Goal: Find specific page/section: Find specific page/section

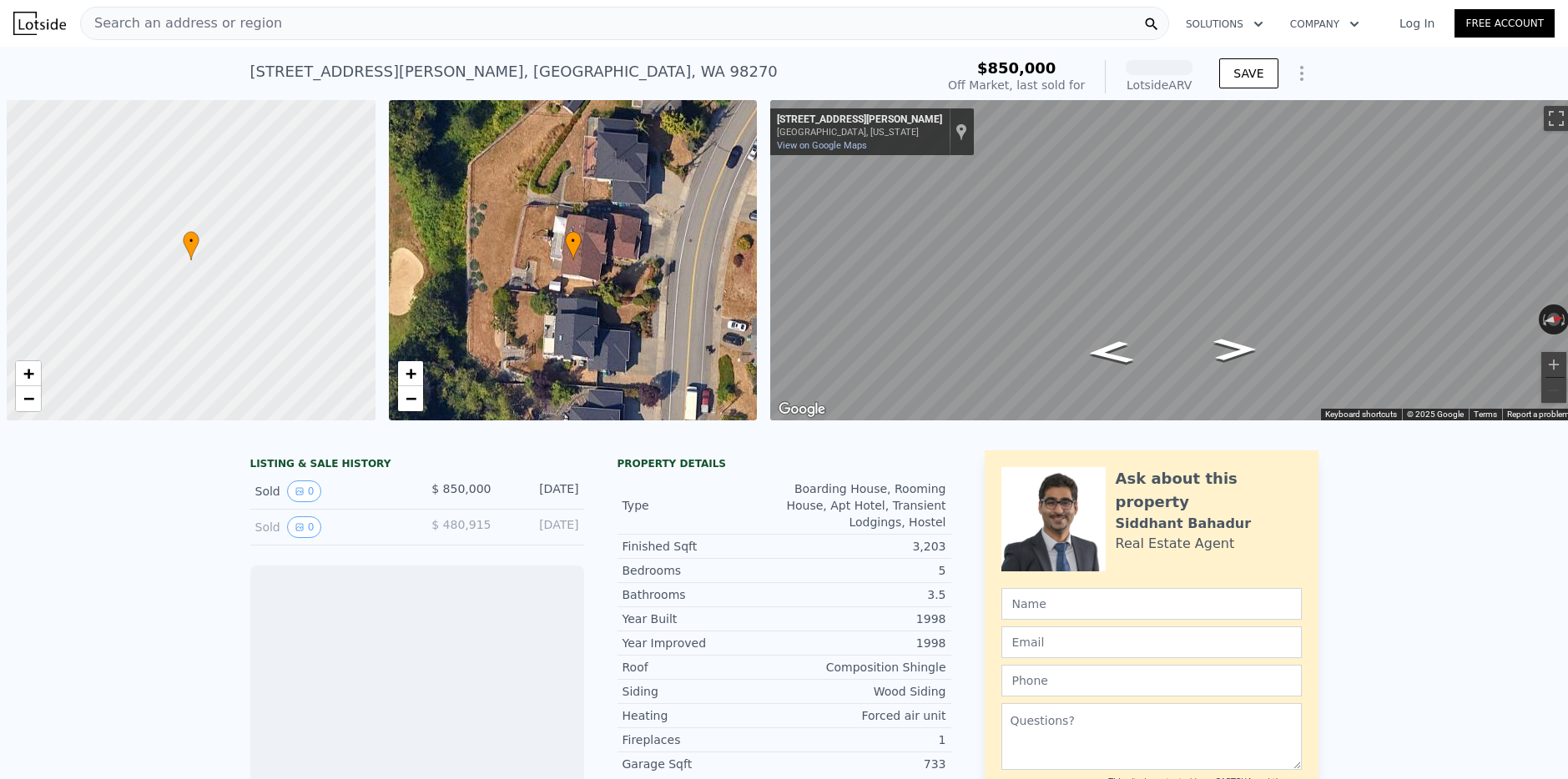
scroll to position [0, 6]
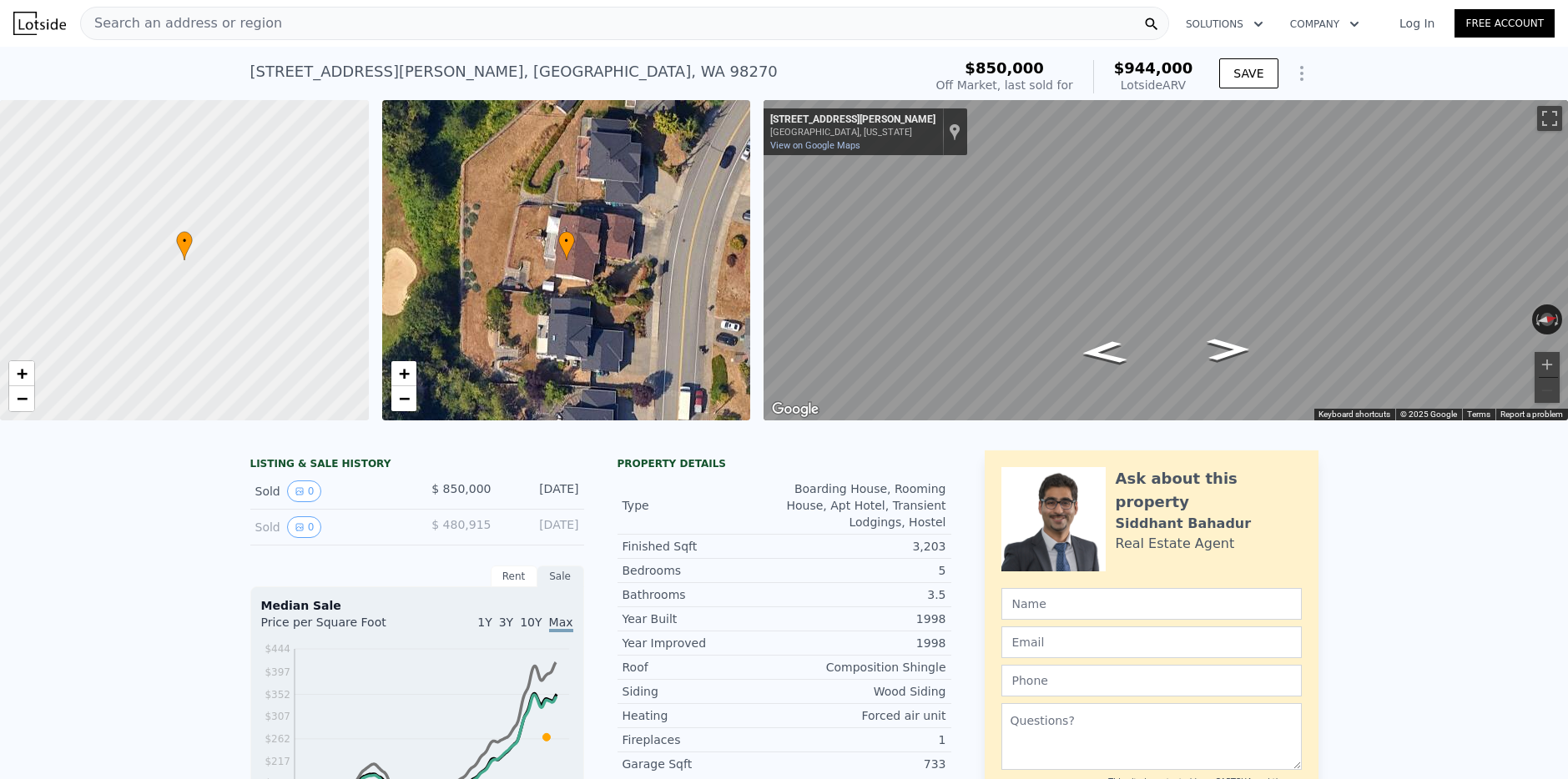
click at [249, 23] on span "Search an address or region" at bounding box center [181, 24] width 201 height 20
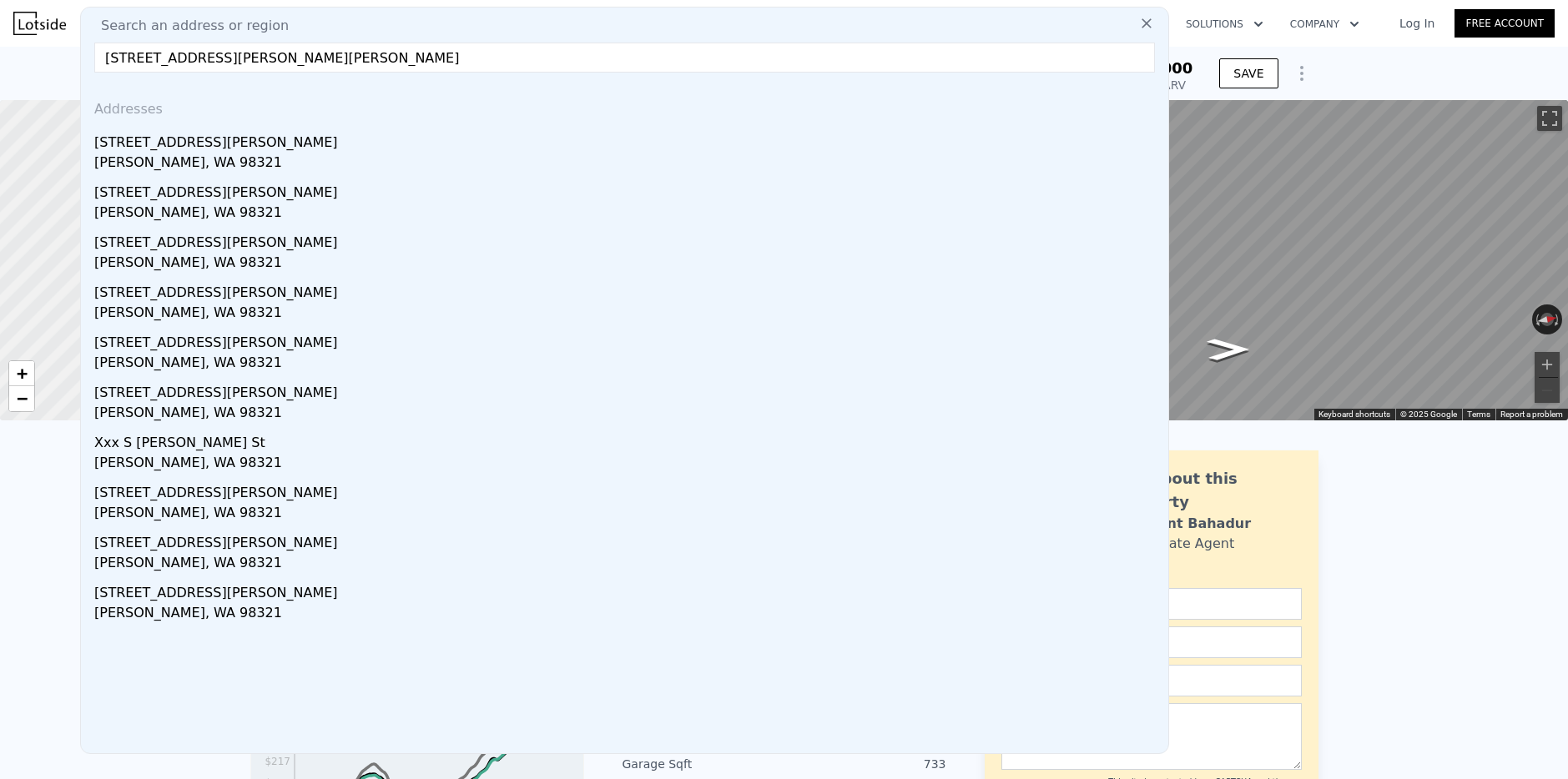
type input "[STREET_ADDRESS][PERSON_NAME][PERSON_NAME]"
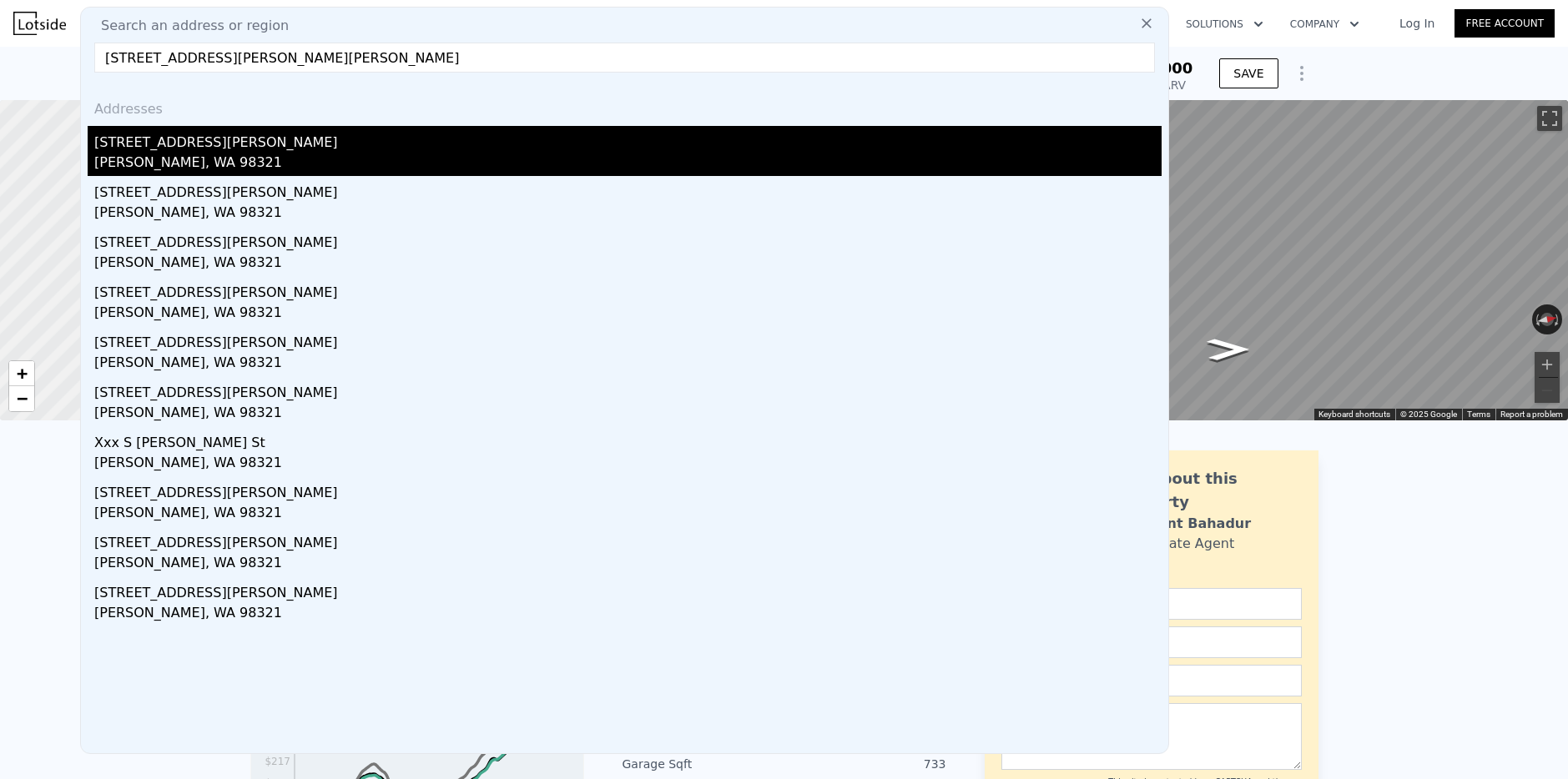
click at [128, 156] on div "[PERSON_NAME], WA 98321" at bounding box center [628, 163] width 1067 height 23
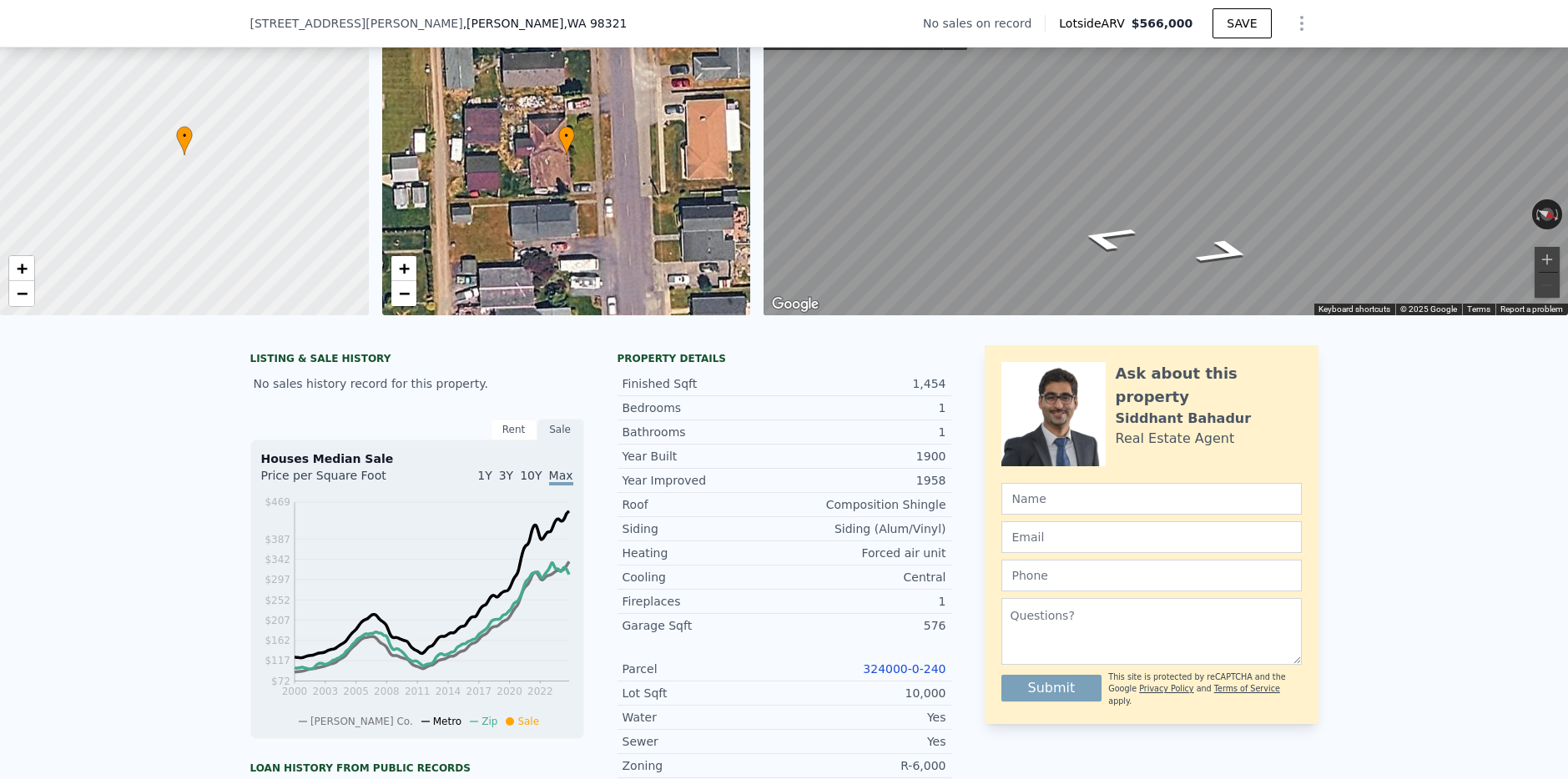
scroll to position [137, 0]
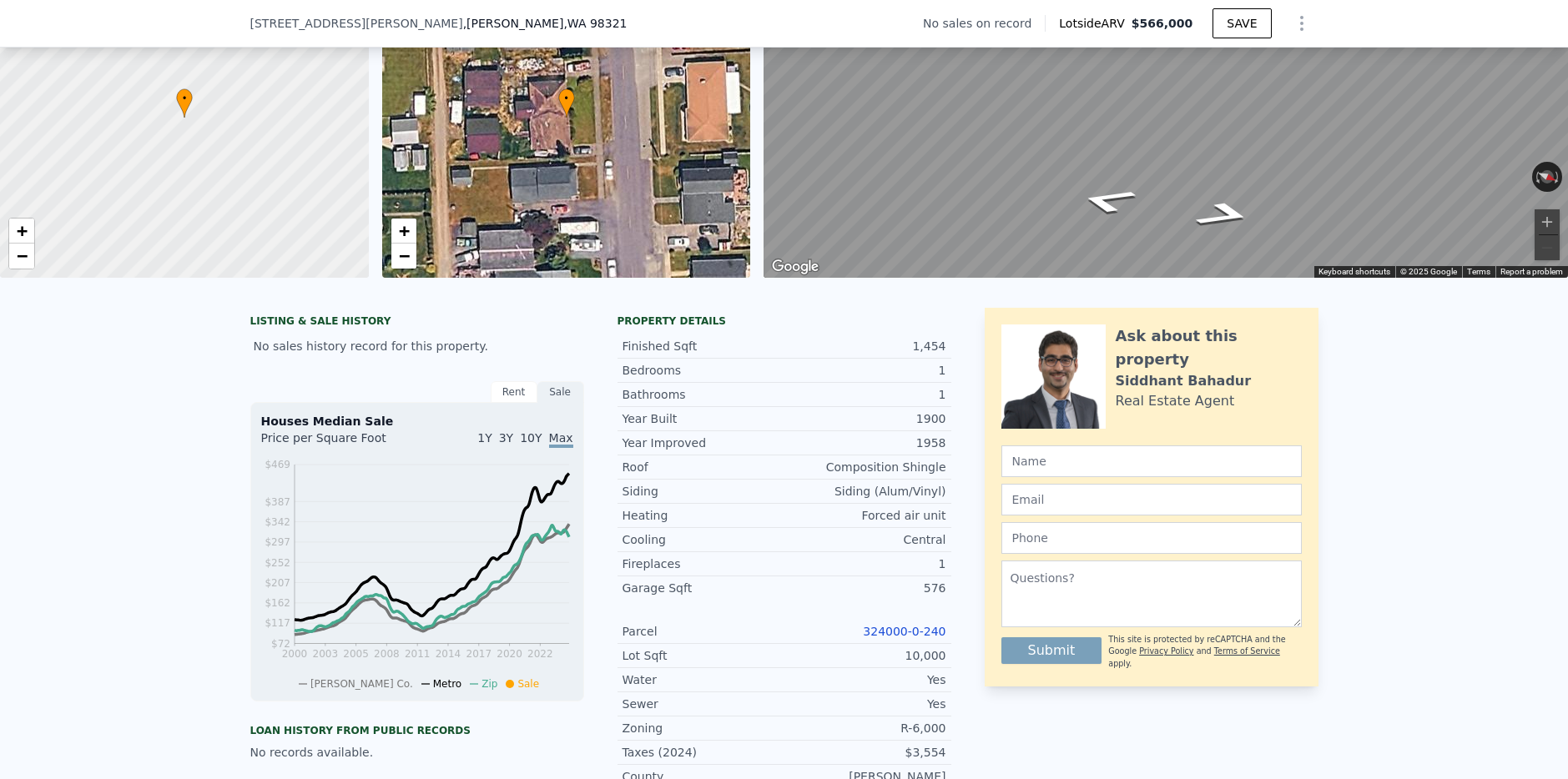
click at [884, 628] on link "324000-0-240" at bounding box center [904, 631] width 83 height 14
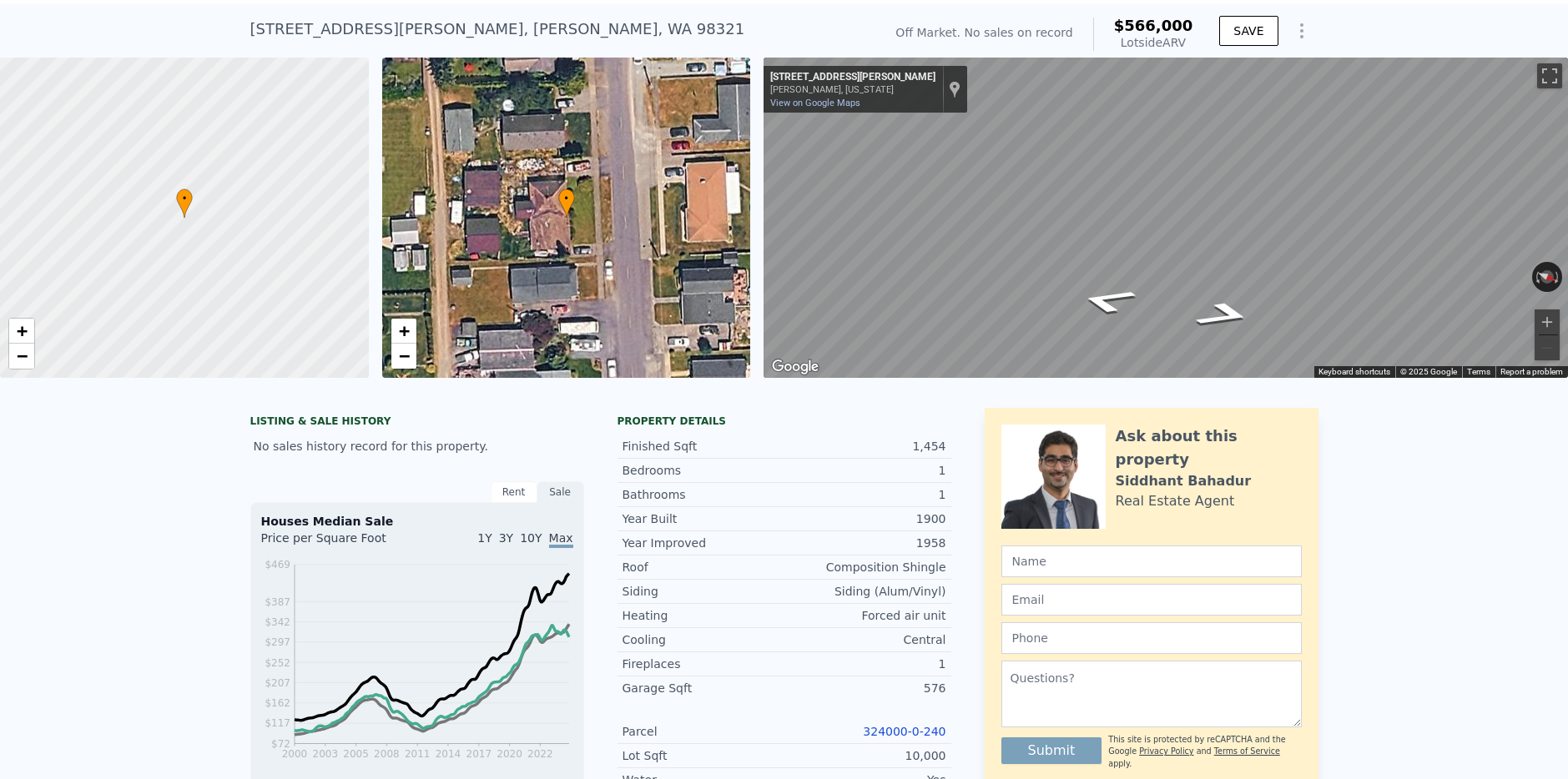
scroll to position [4, 0]
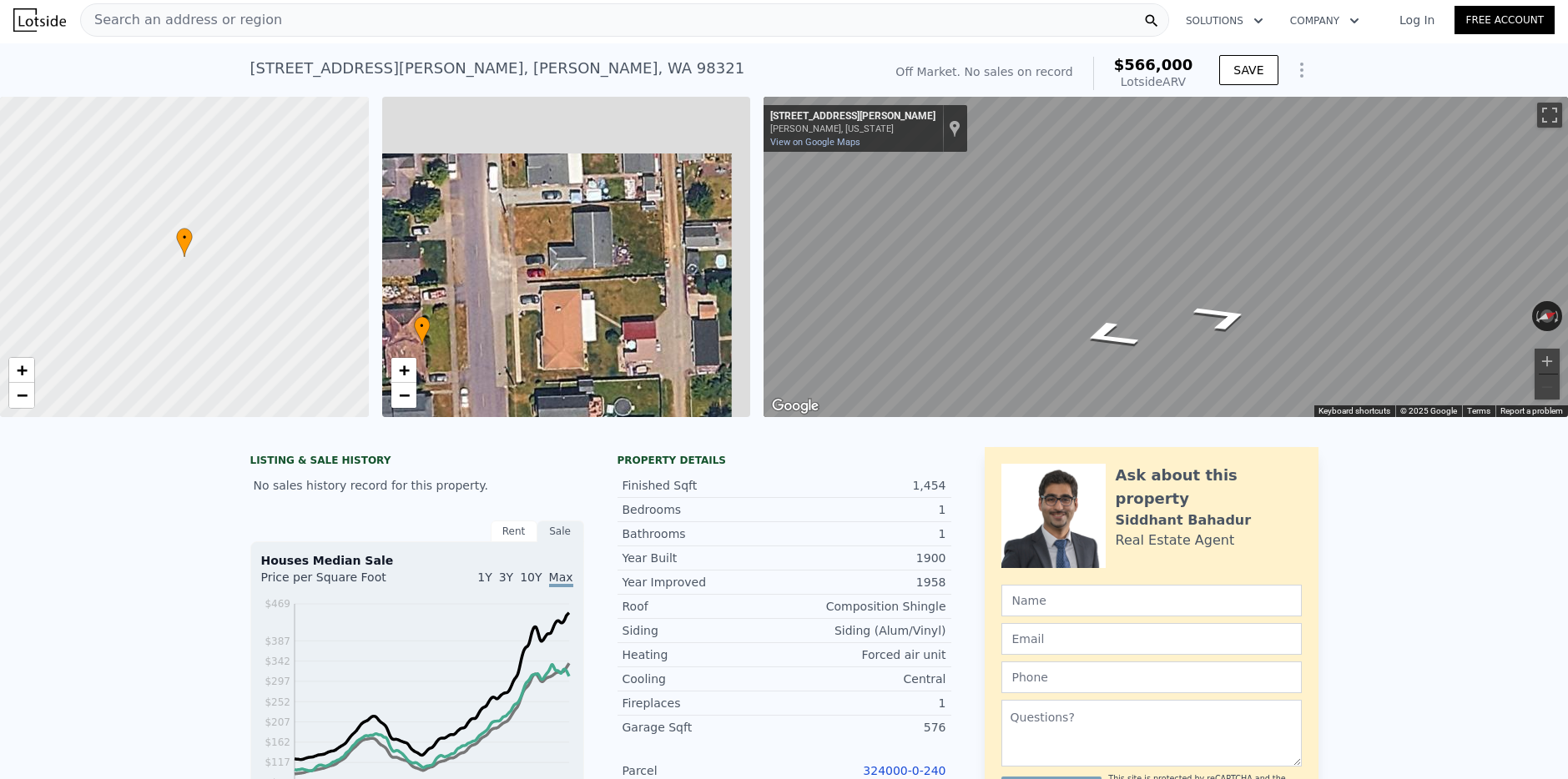
drag, startPoint x: 580, startPoint y: 284, endPoint x: 433, endPoint y: 373, distance: 171.8
click at [433, 373] on div "• + −" at bounding box center [567, 256] width 369 height 320
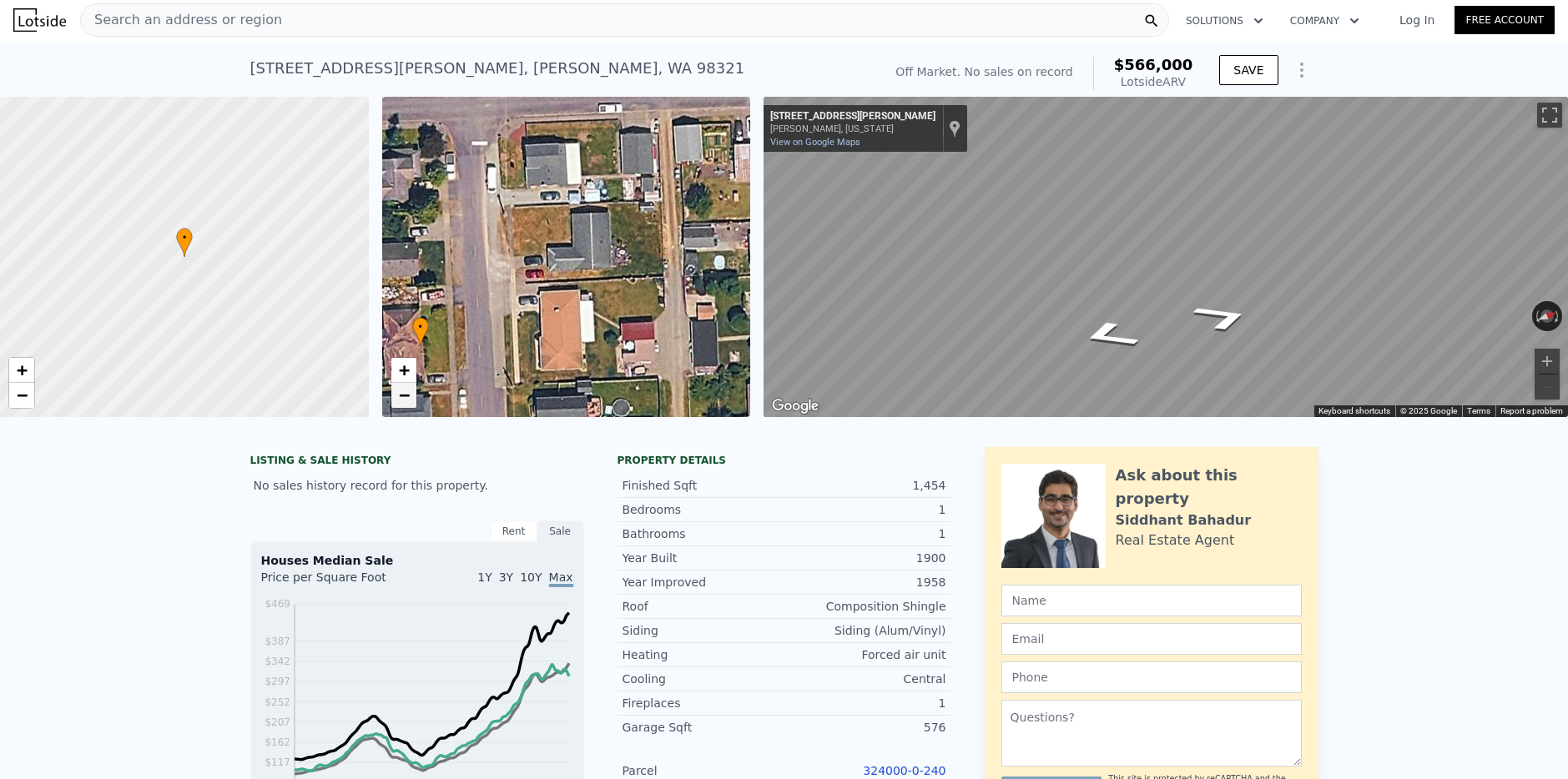
click at [399, 394] on span "−" at bounding box center [404, 395] width 11 height 21
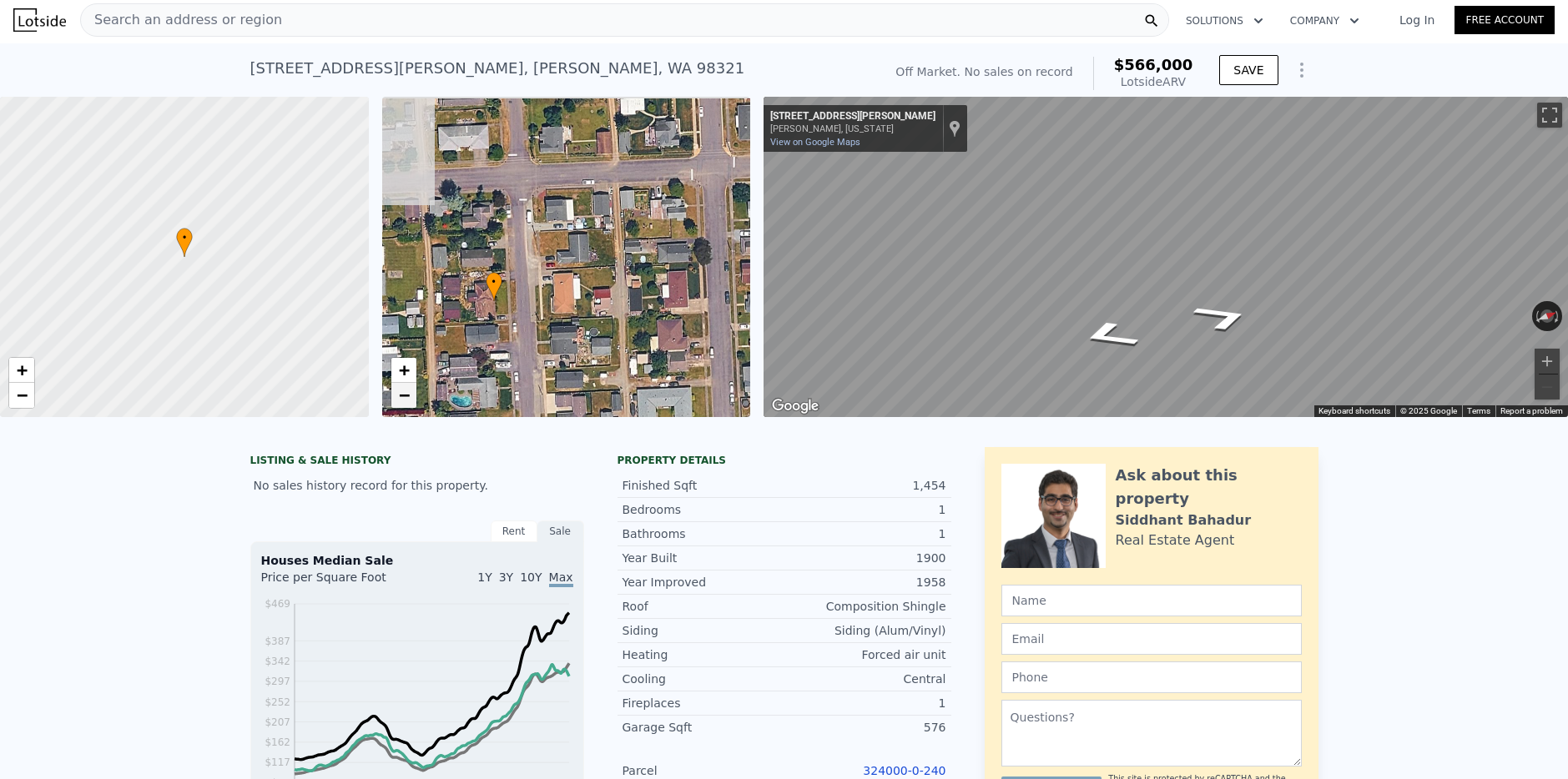
click at [399, 394] on span "−" at bounding box center [404, 395] width 11 height 21
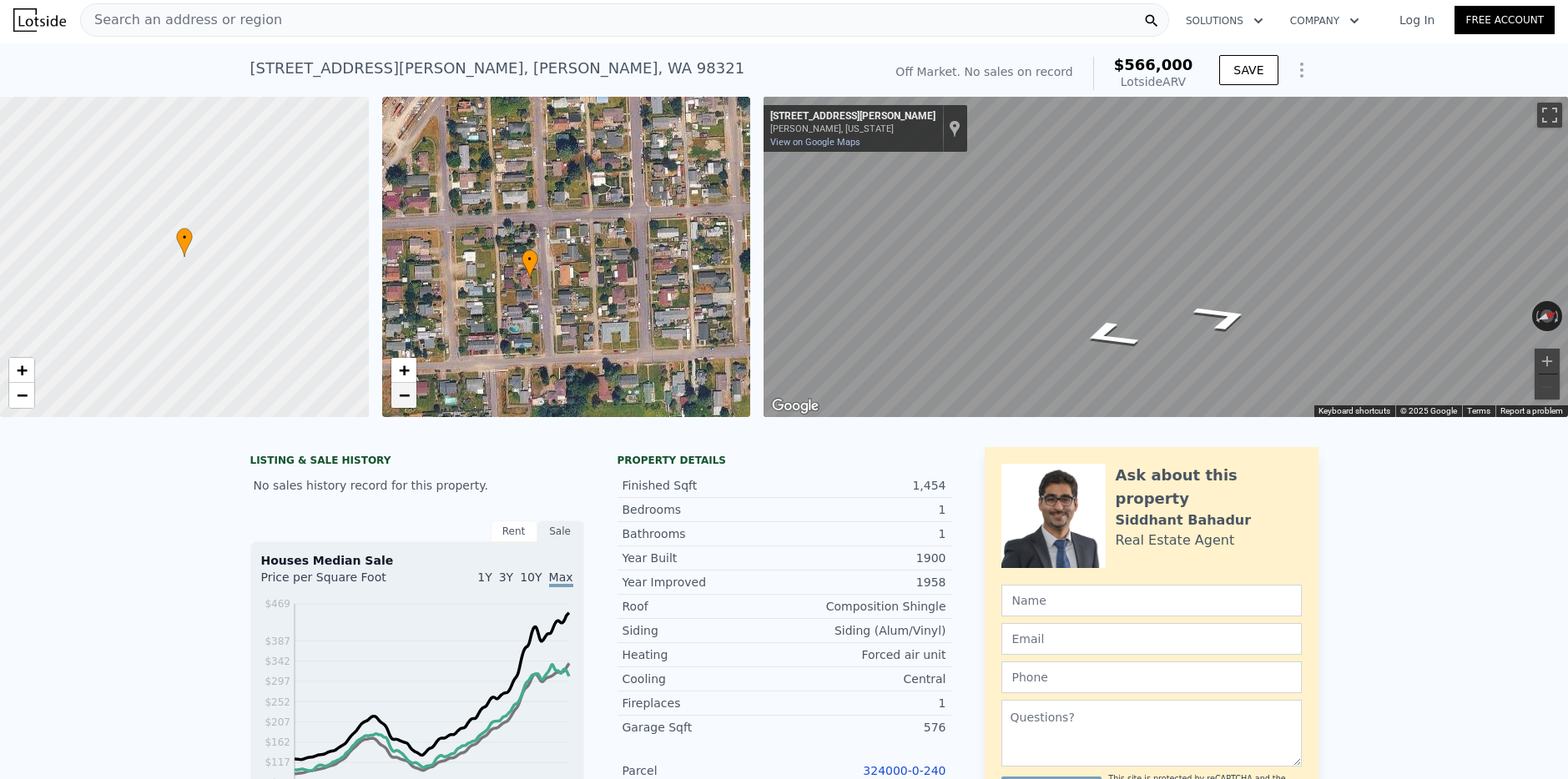
click at [410, 394] on link "−" at bounding box center [404, 395] width 25 height 25
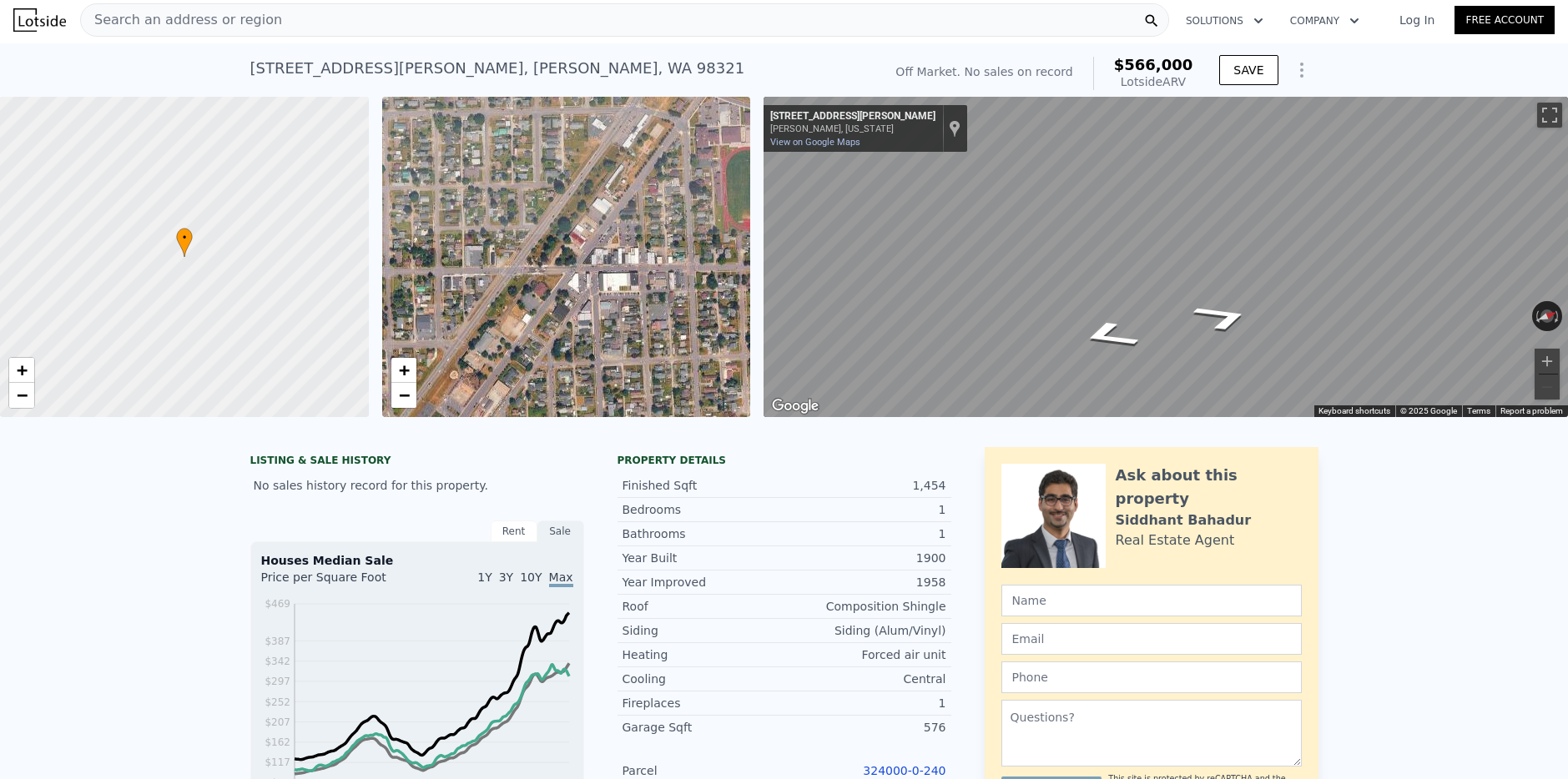
drag, startPoint x: 476, startPoint y: 211, endPoint x: 476, endPoint y: 437, distance: 226.0
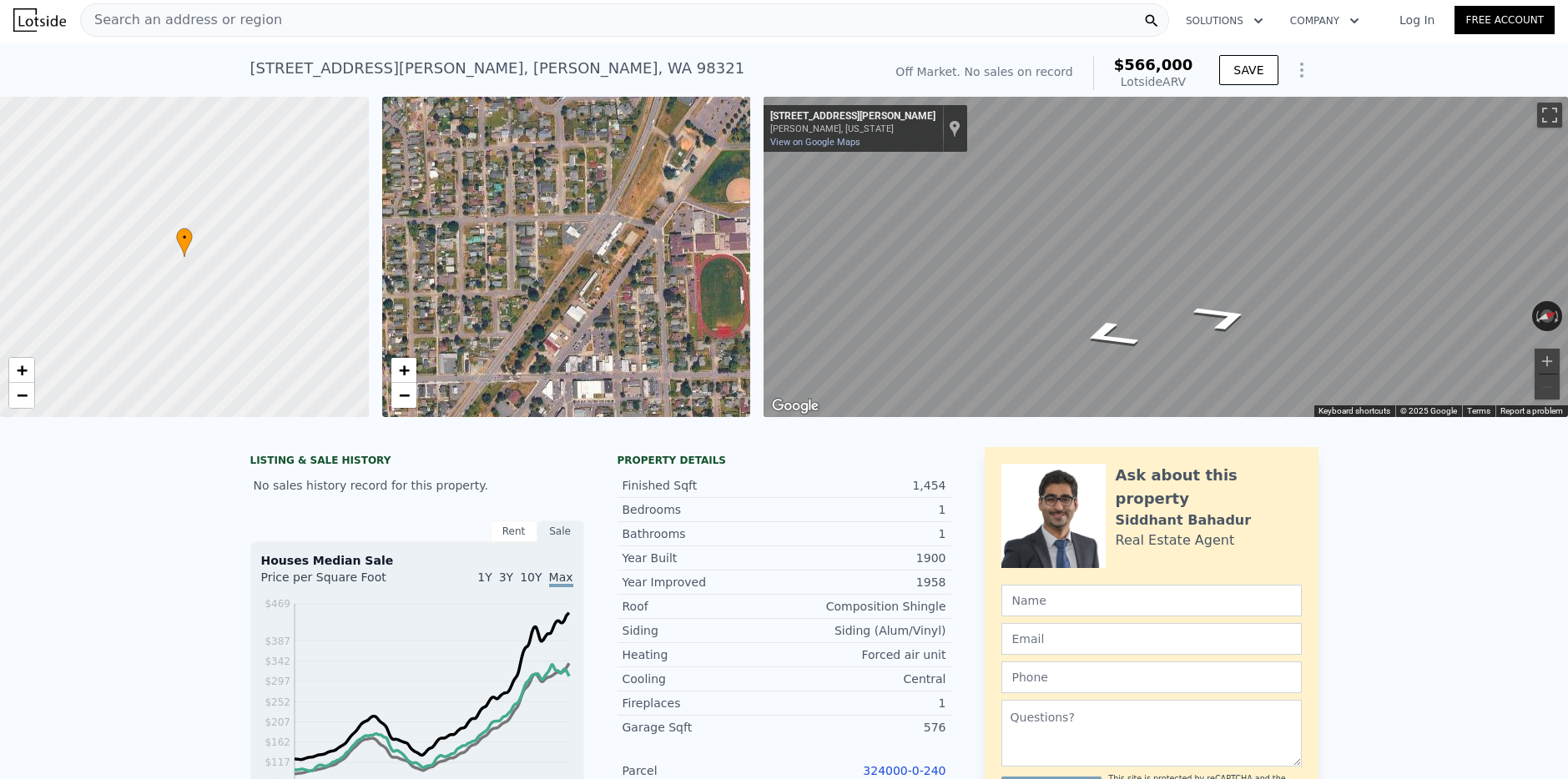
drag, startPoint x: 690, startPoint y: 144, endPoint x: 663, endPoint y: 250, distance: 109.4
click at [664, 252] on div "• + −" at bounding box center [567, 256] width 369 height 320
click at [614, 235] on div "• + −" at bounding box center [567, 256] width 369 height 320
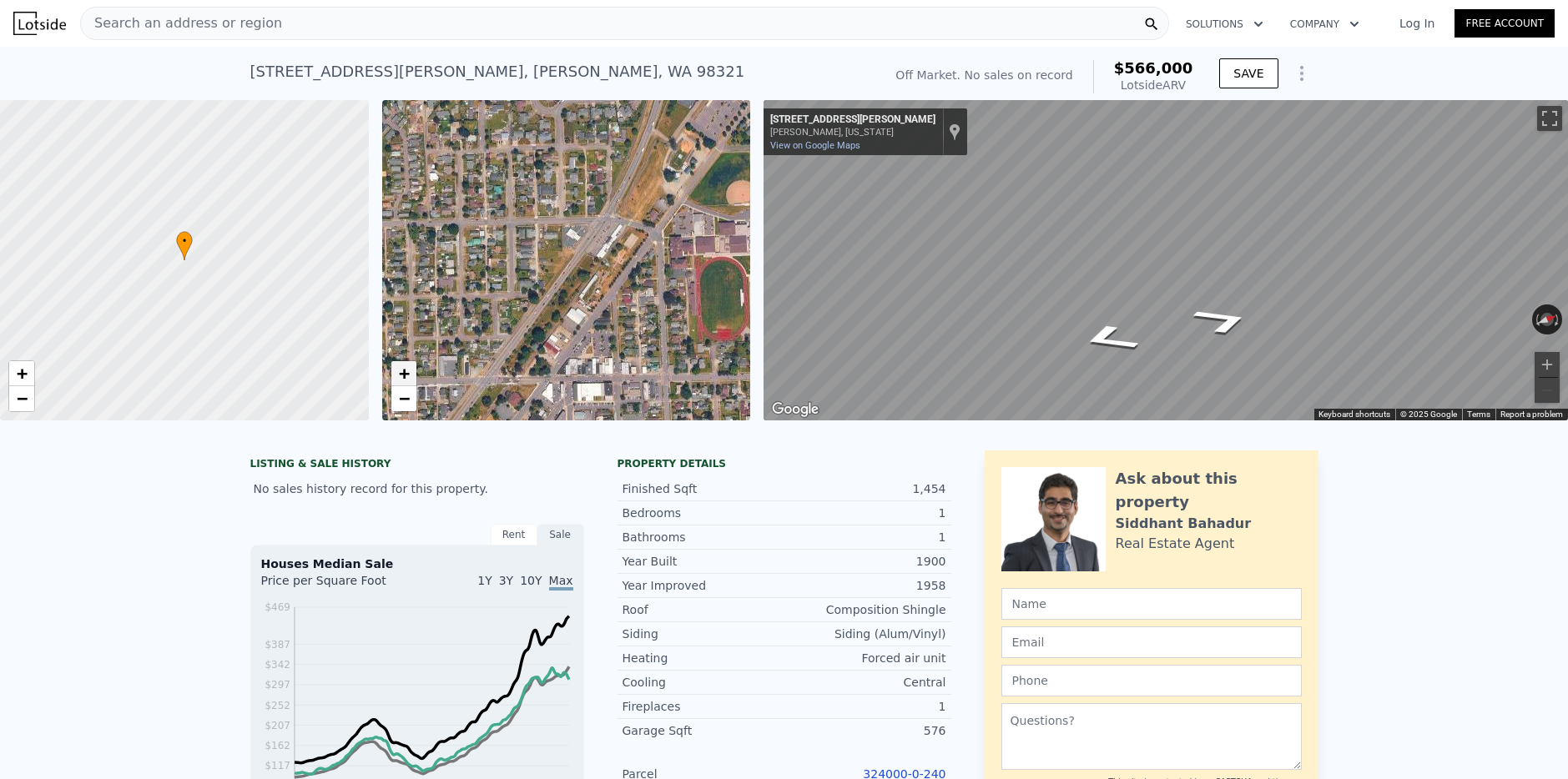
click at [406, 373] on span "+" at bounding box center [404, 373] width 11 height 21
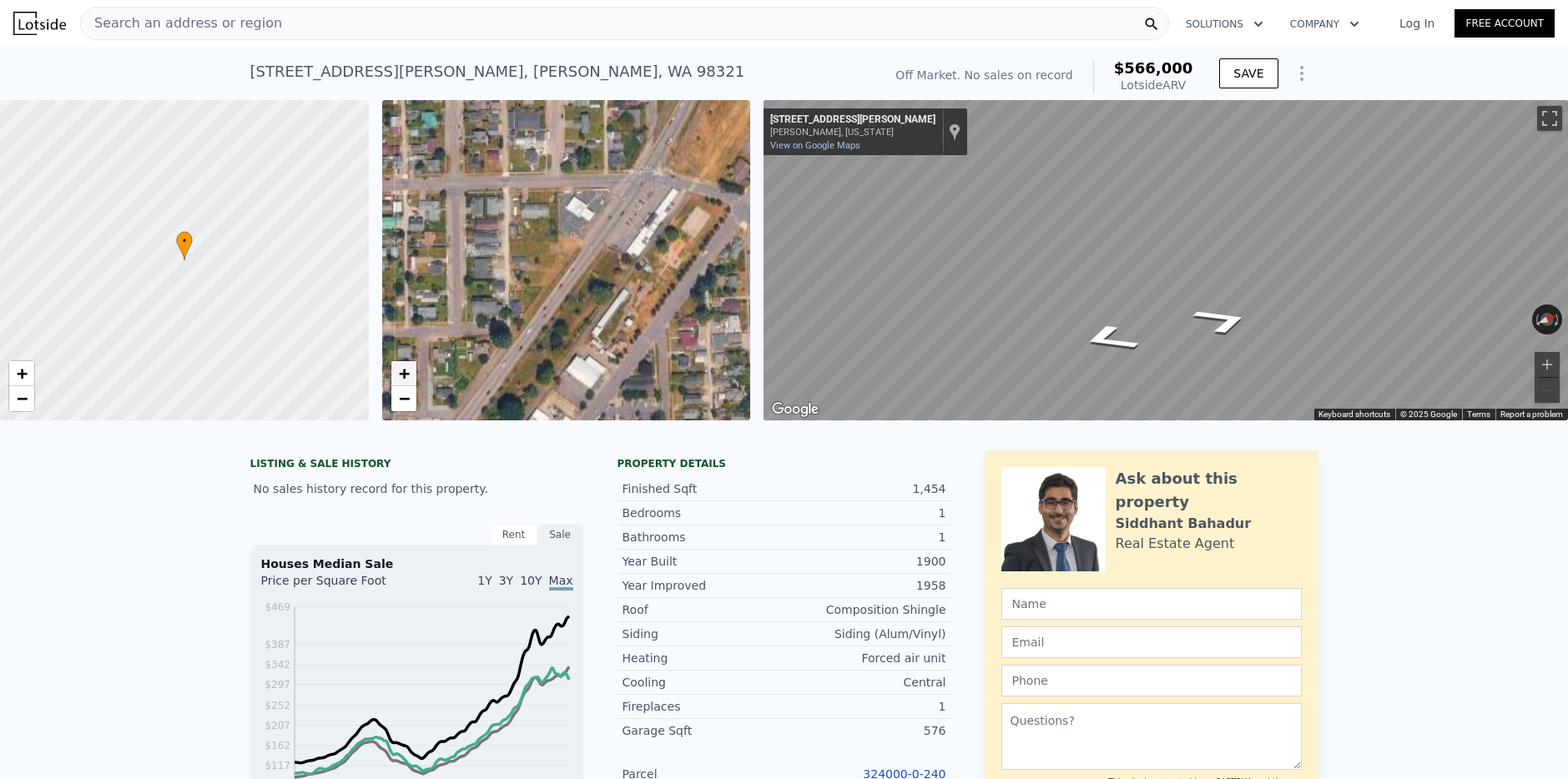
click at [406, 373] on span "+" at bounding box center [404, 373] width 11 height 21
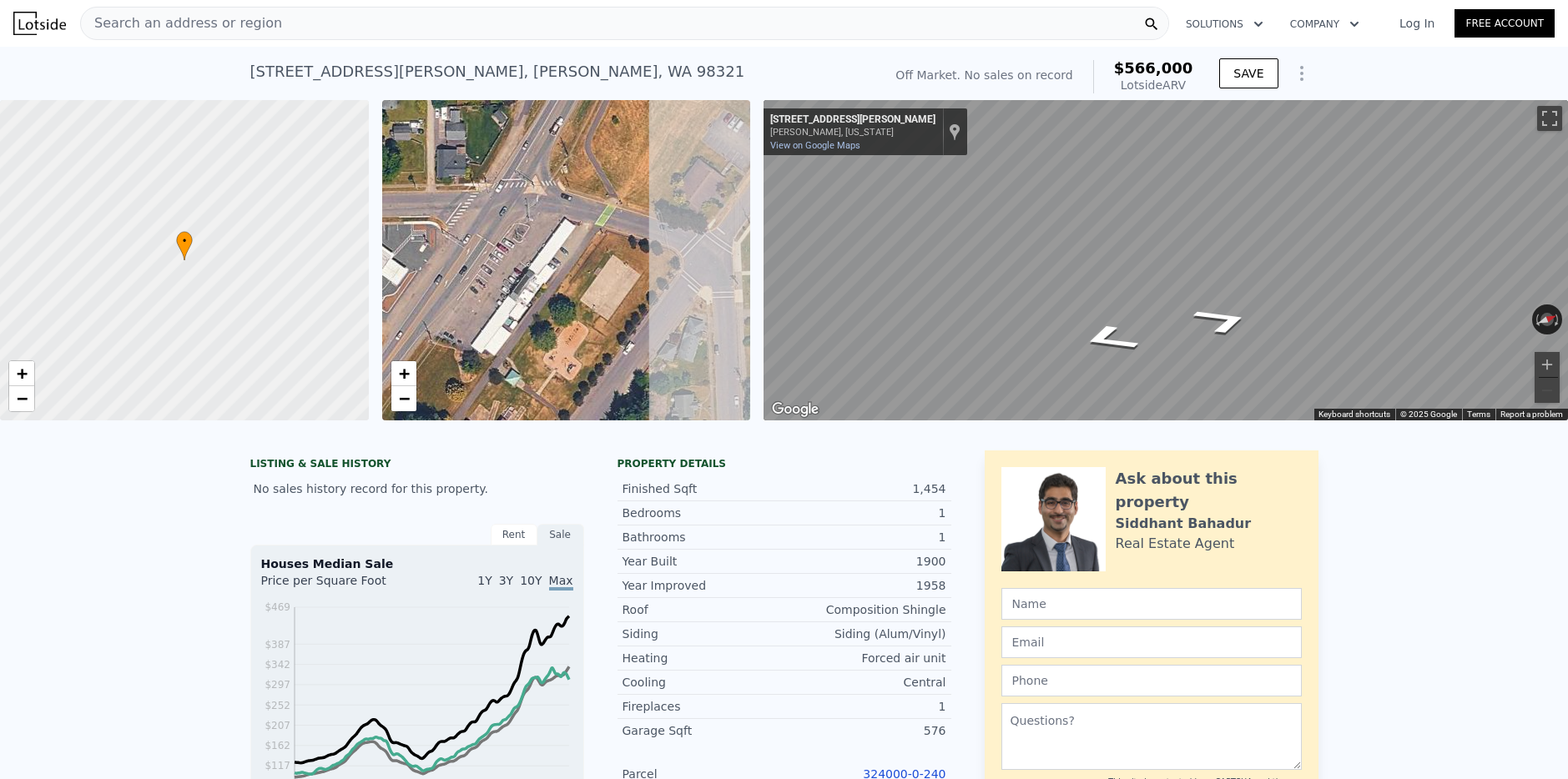
drag, startPoint x: 676, startPoint y: 226, endPoint x: 462, endPoint y: 328, distance: 237.1
click at [462, 328] on div "• + −" at bounding box center [567, 260] width 369 height 320
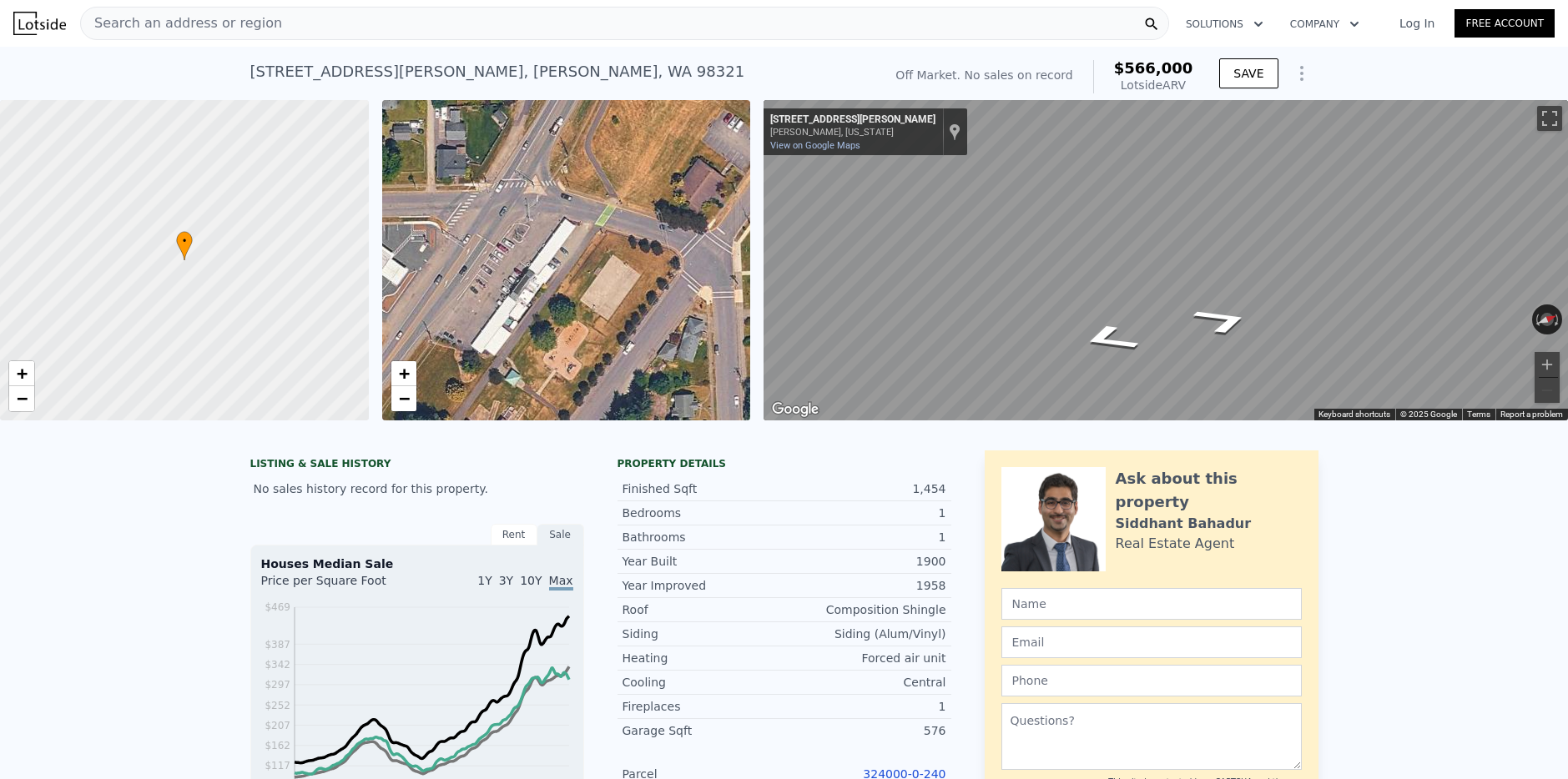
click at [521, 296] on div "• + −" at bounding box center [567, 260] width 369 height 320
click at [405, 396] on span "−" at bounding box center [404, 398] width 11 height 21
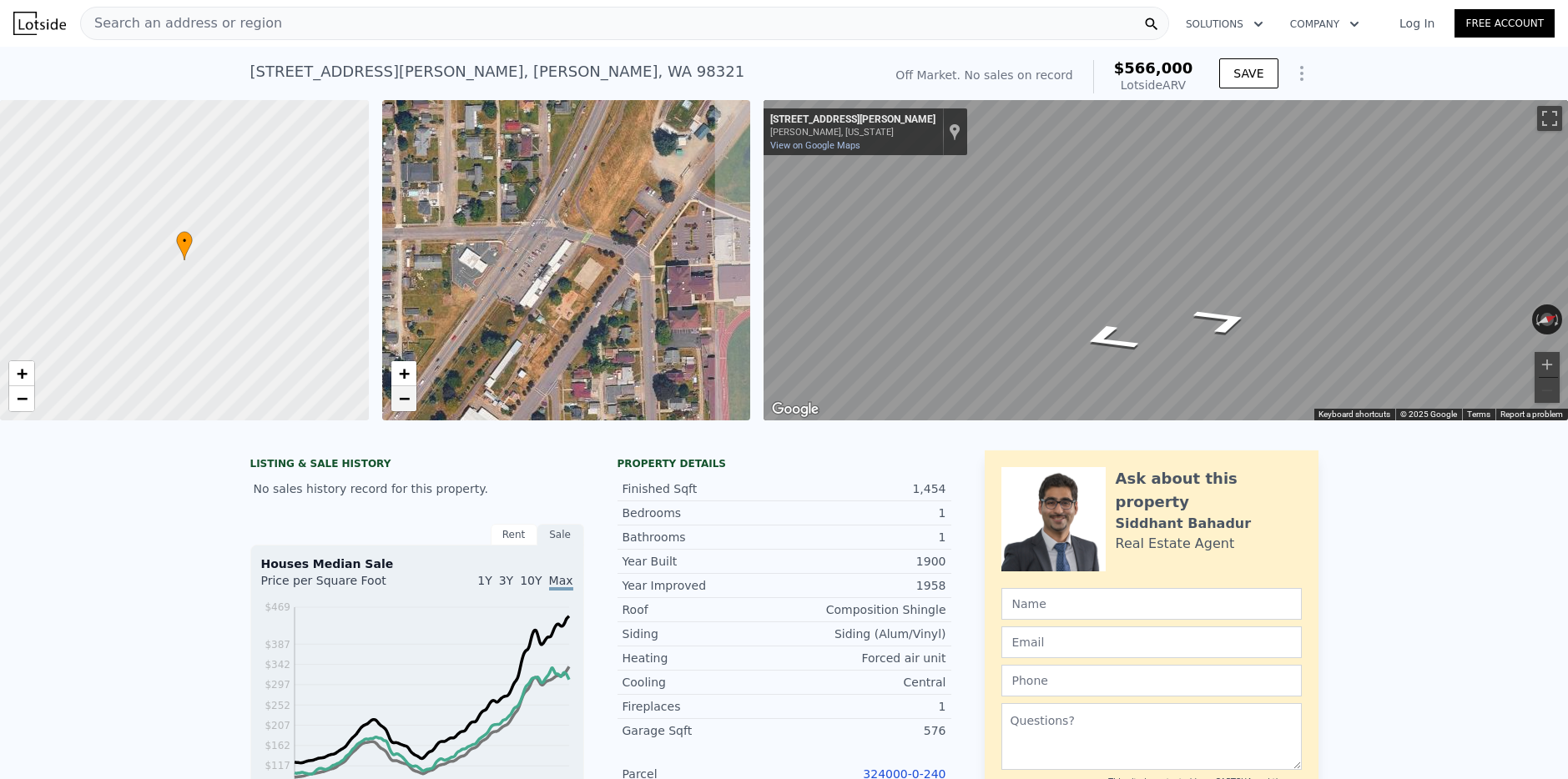
click at [405, 396] on span "−" at bounding box center [404, 398] width 11 height 21
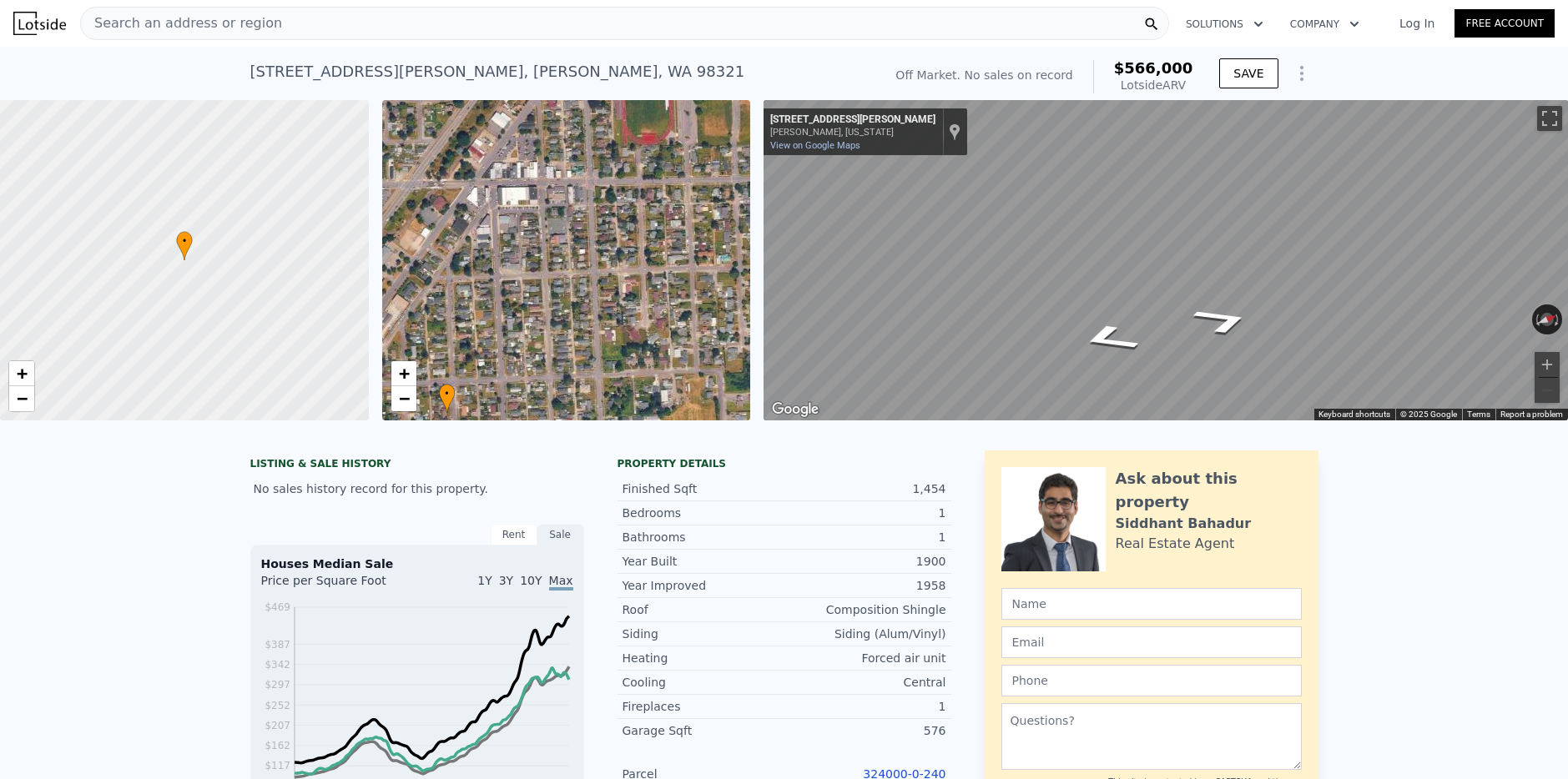
drag, startPoint x: 659, startPoint y: 369, endPoint x: 637, endPoint y: 147, distance: 223.1
click at [637, 147] on div "• + −" at bounding box center [567, 260] width 369 height 320
click at [408, 395] on span "−" at bounding box center [404, 398] width 11 height 21
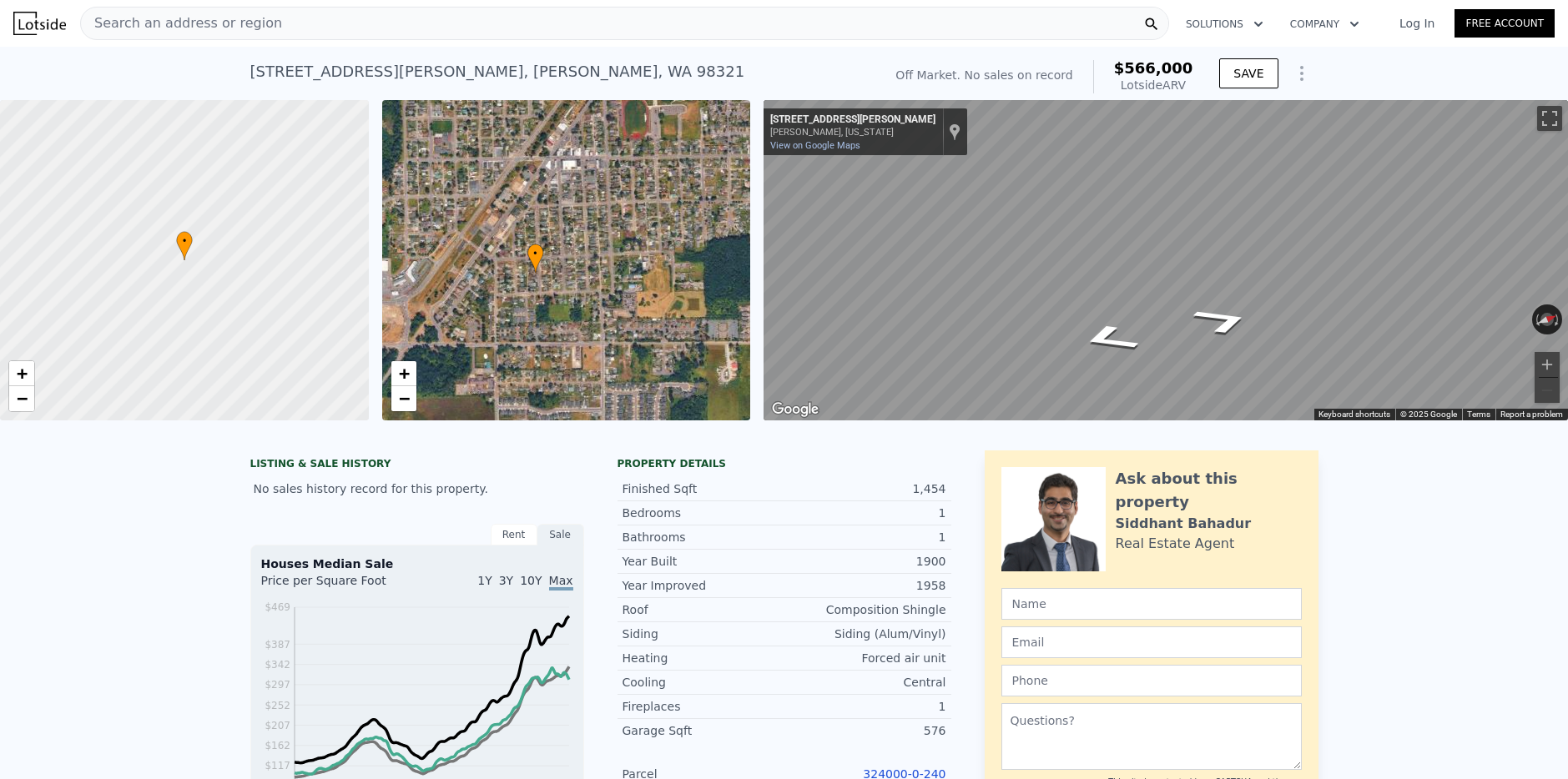
drag, startPoint x: 628, startPoint y: 355, endPoint x: 656, endPoint y: 292, distance: 68.9
click at [656, 292] on div "• + −" at bounding box center [567, 260] width 369 height 320
